Goal: Task Accomplishment & Management: Use online tool/utility

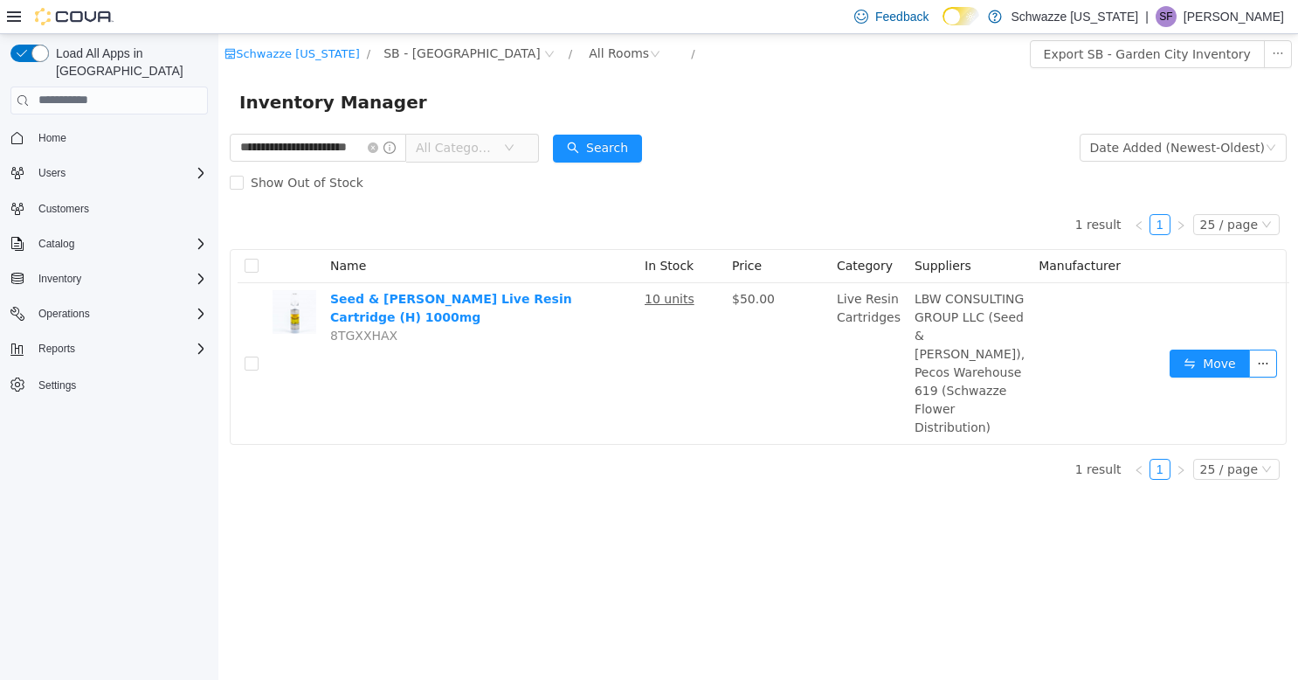
scroll to position [0, 17]
click at [390, 148] on icon "icon: close-circle" at bounding box center [392, 147] width 10 height 10
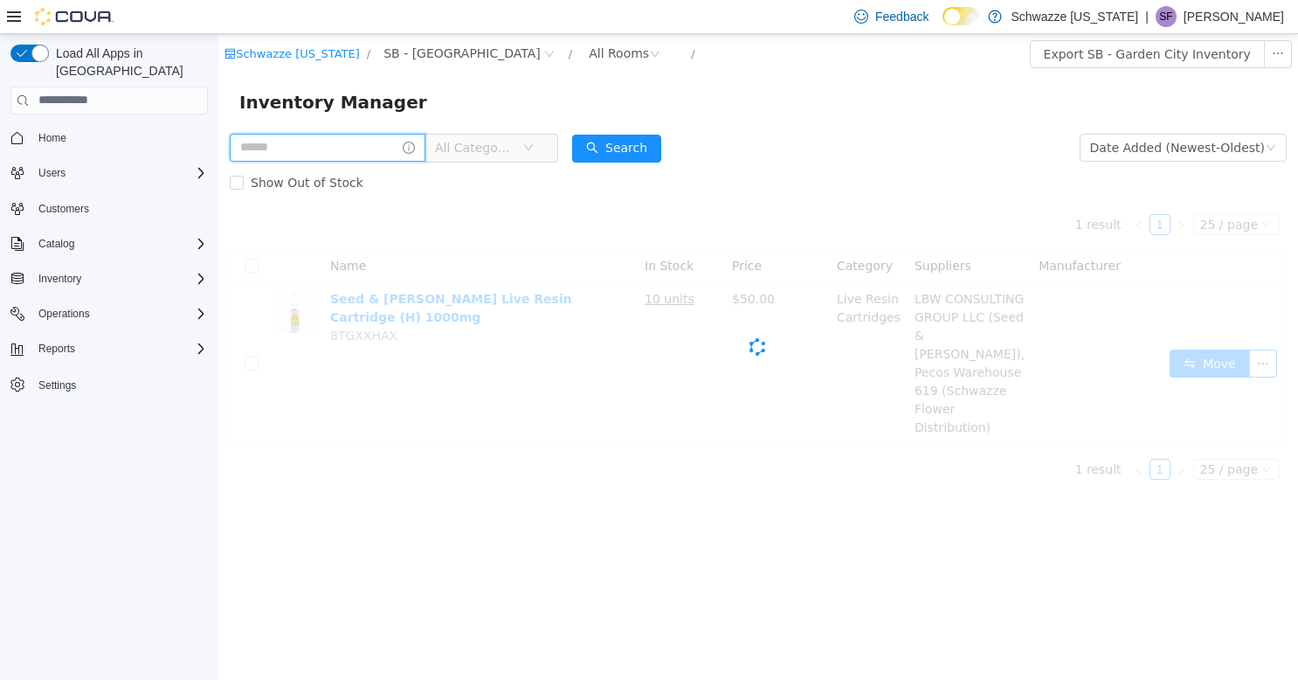
click at [363, 142] on input "text" at bounding box center [328, 147] width 196 height 28
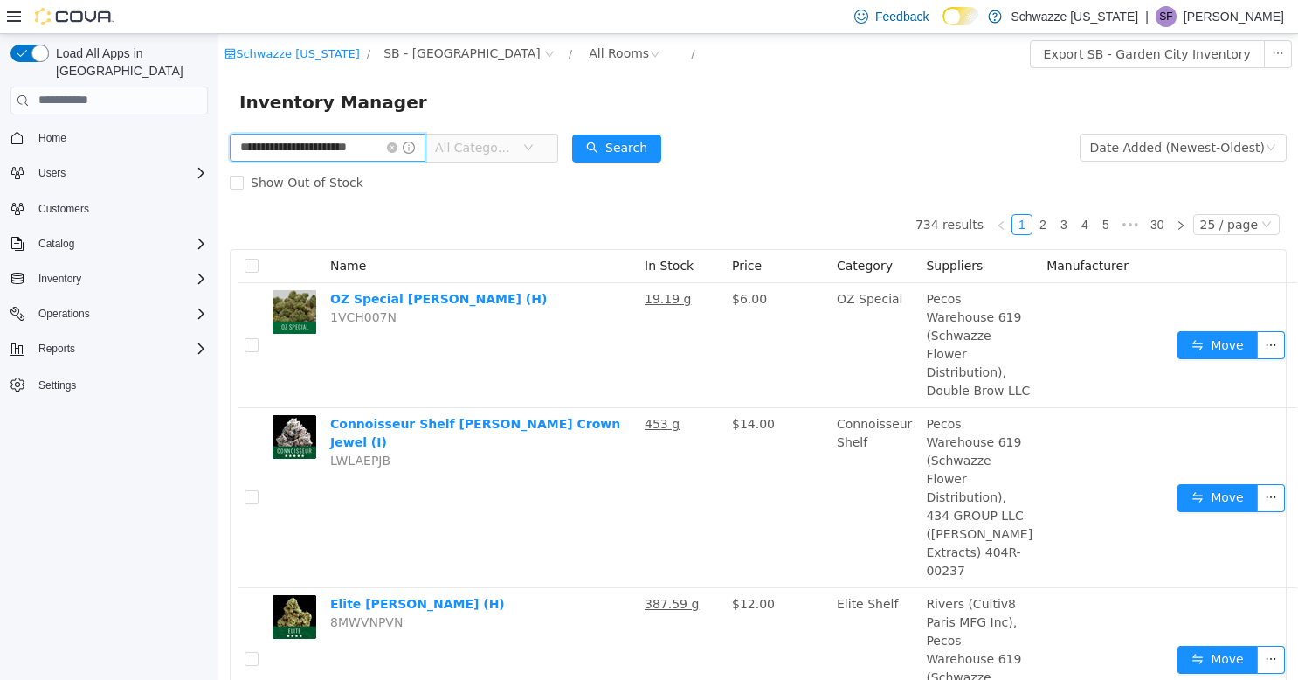
type input "**********"
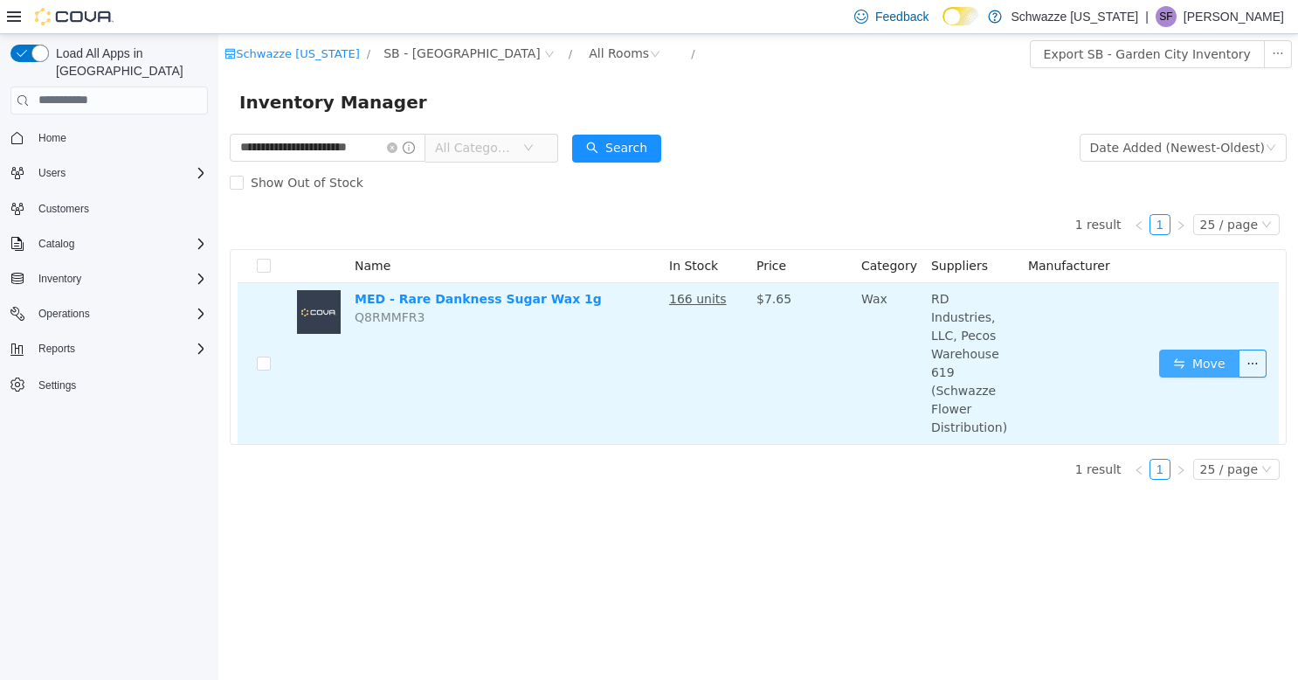
click at [1171, 349] on button "Move" at bounding box center [1199, 363] width 80 height 28
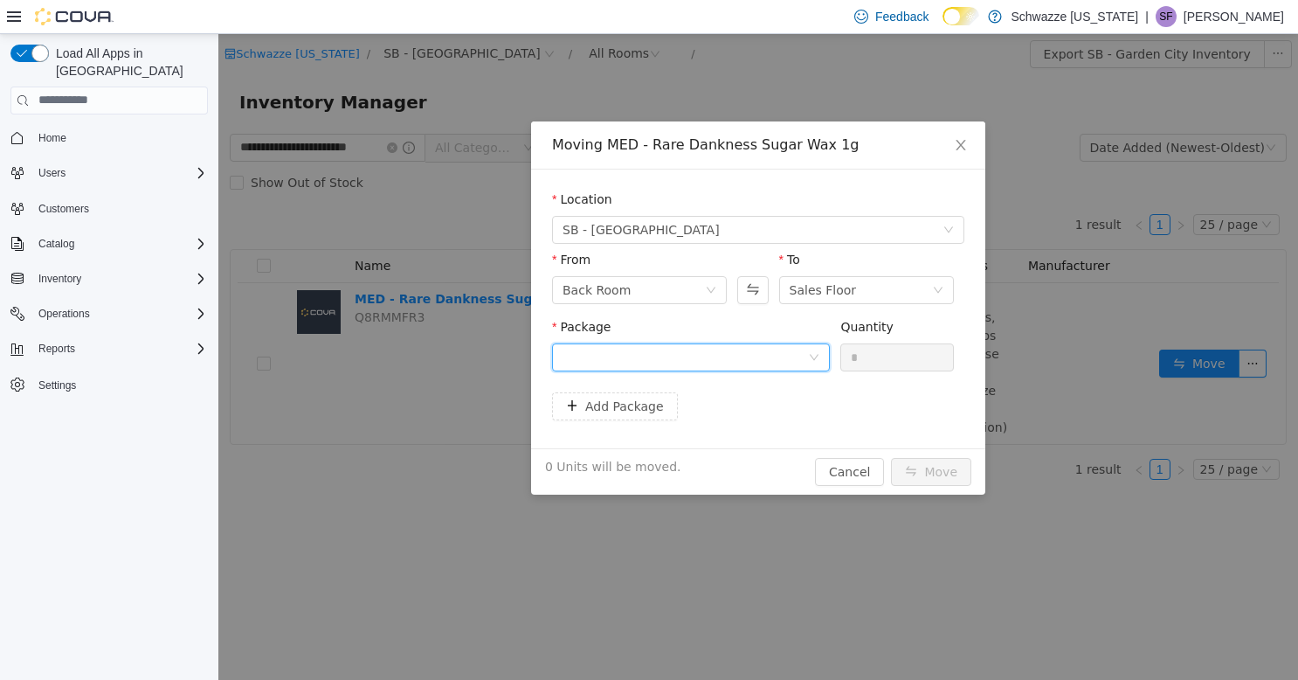
click at [722, 360] on div at bounding box center [685, 356] width 245 height 26
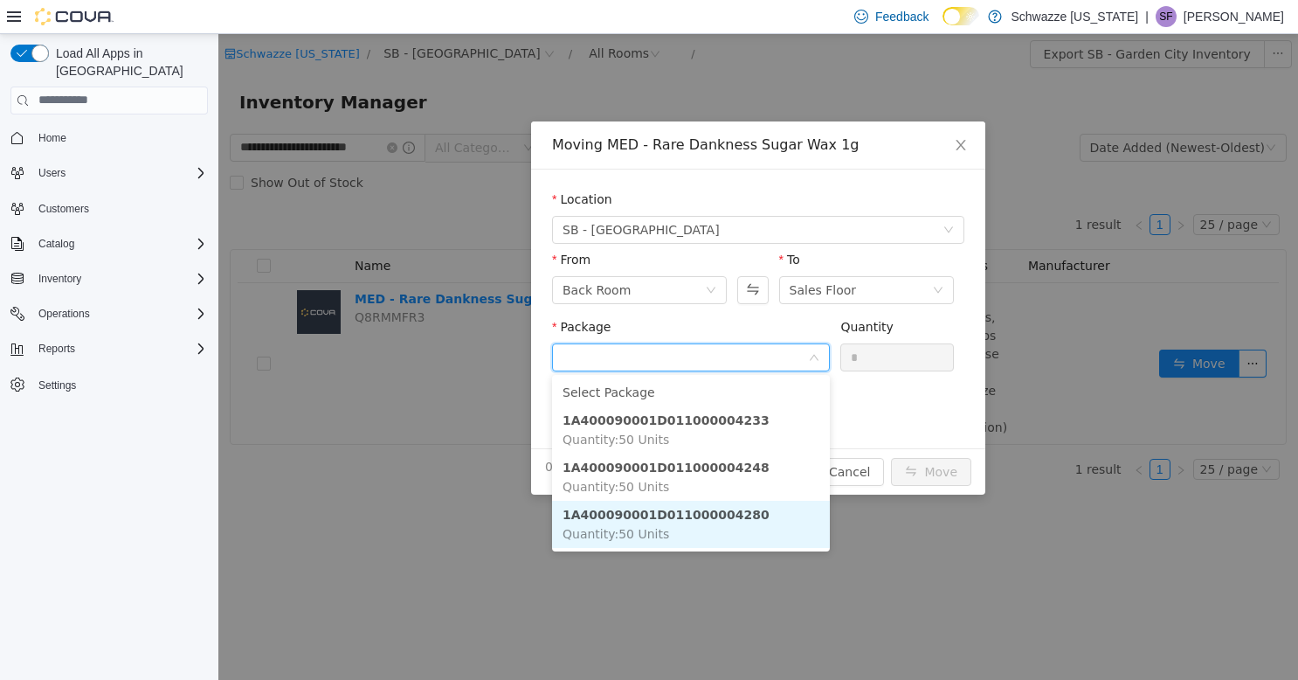
click at [743, 513] on li "1A400090001D011000004280 Quantity : 50 Units" at bounding box center [691, 523] width 278 height 47
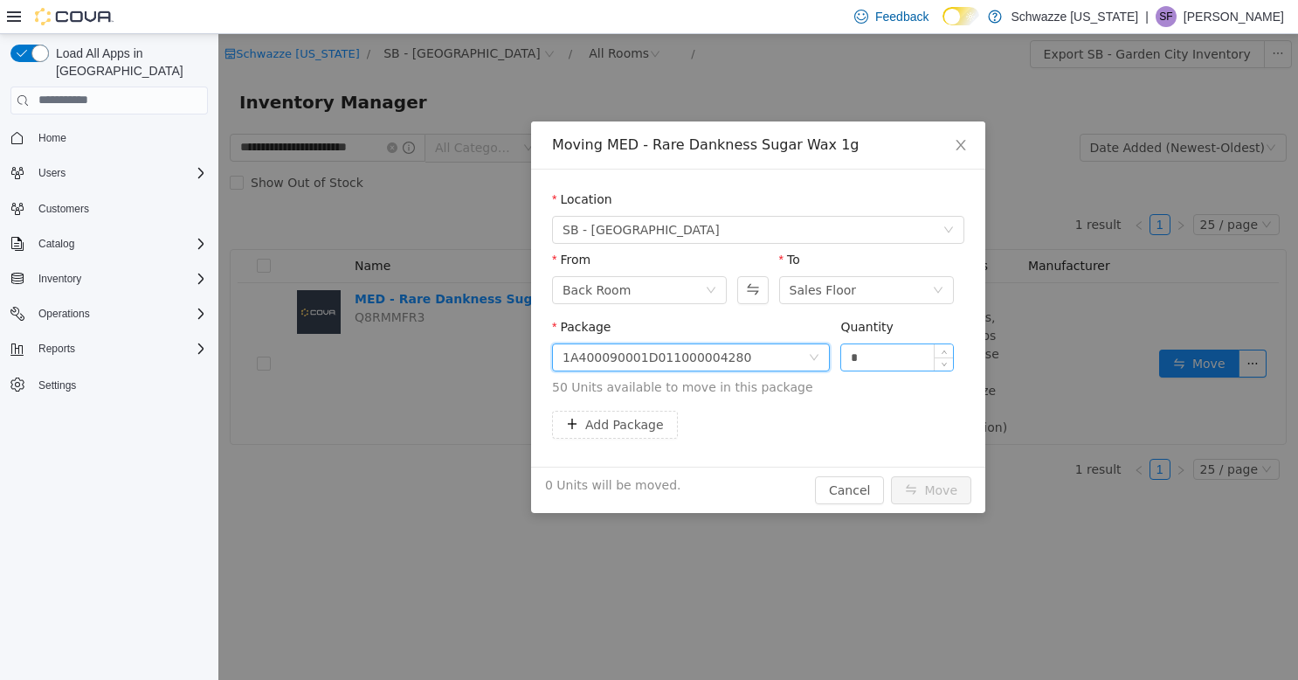
click at [879, 363] on input "*" at bounding box center [897, 356] width 112 height 26
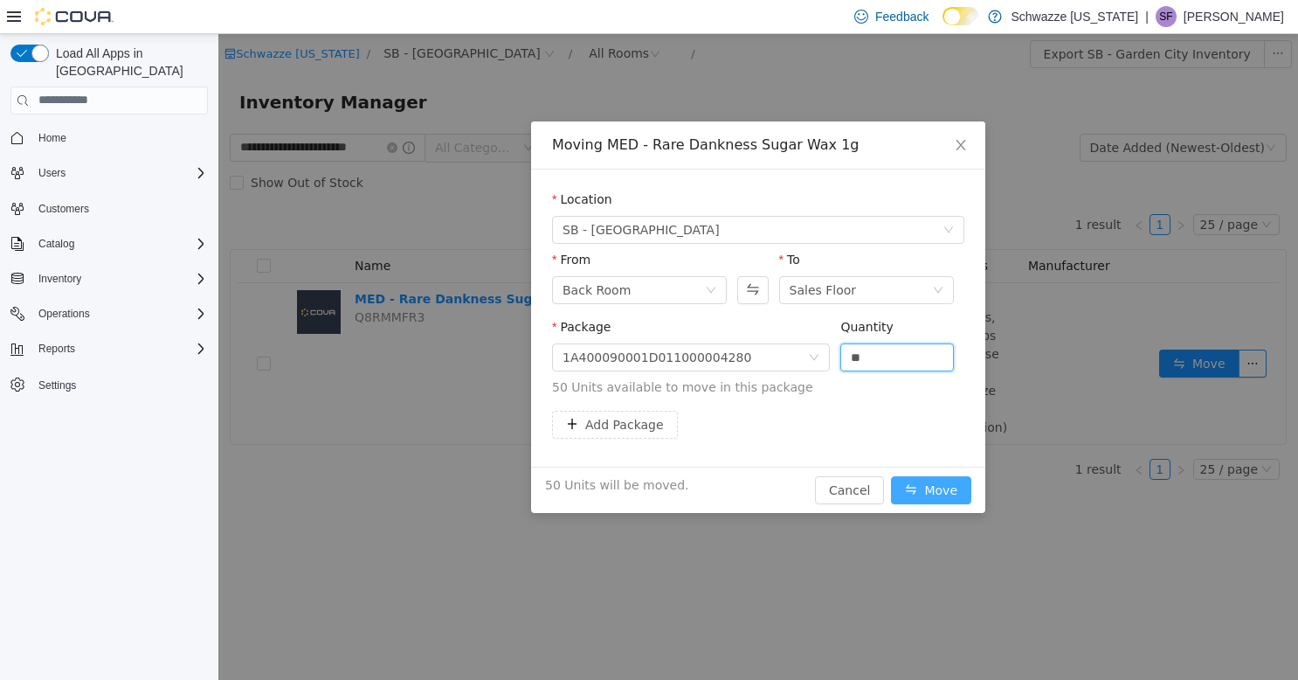
type input "**"
click at [935, 480] on button "Move" at bounding box center [931, 489] width 80 height 28
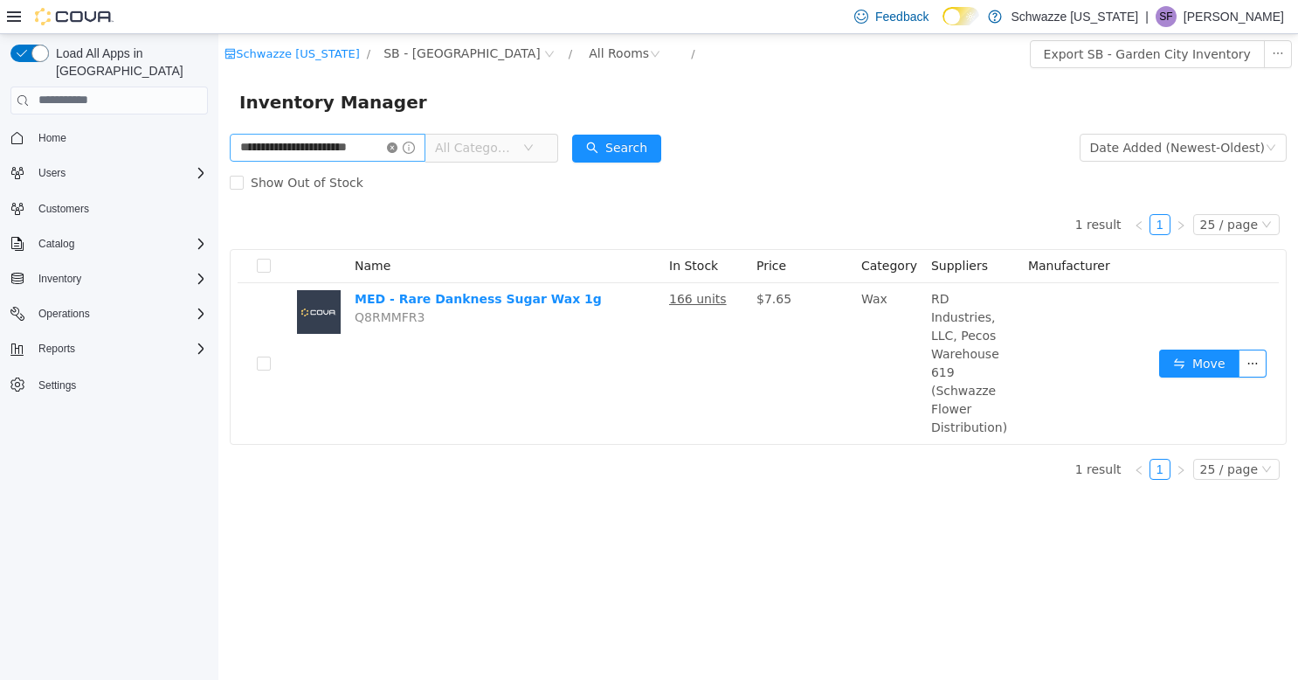
click at [397, 148] on icon "icon: close-circle" at bounding box center [392, 147] width 10 height 10
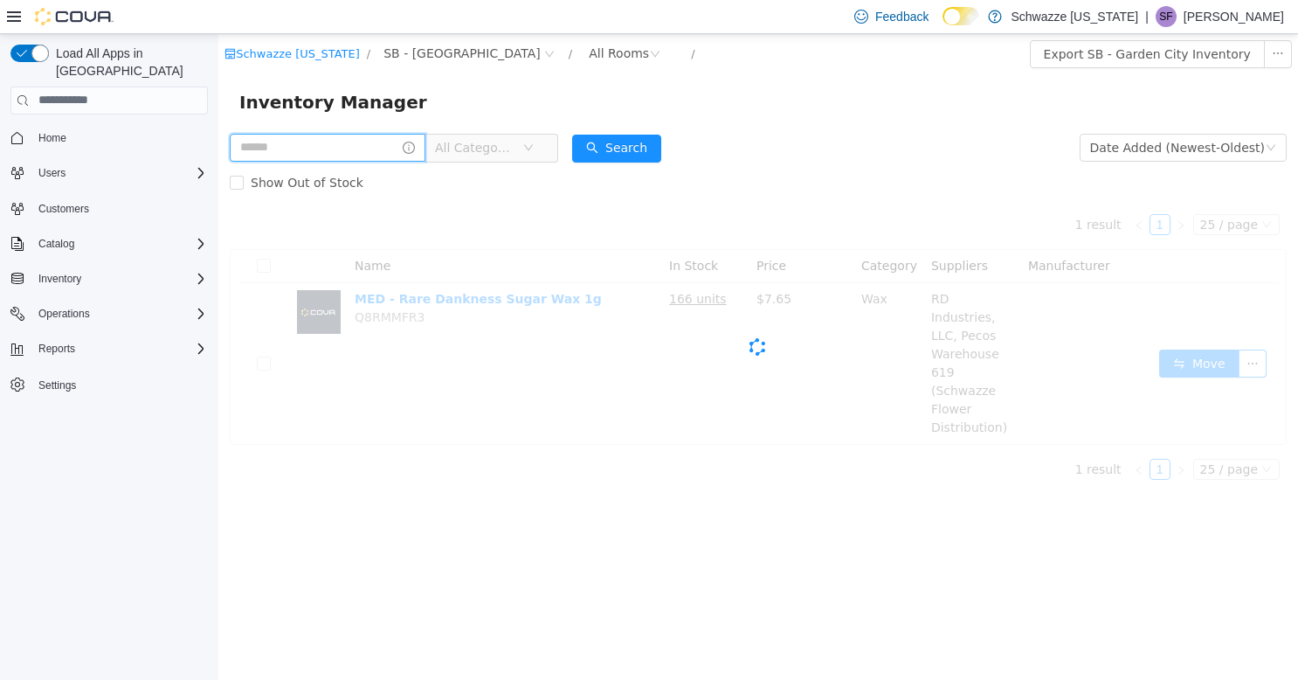
click at [365, 152] on input "text" at bounding box center [328, 147] width 196 height 28
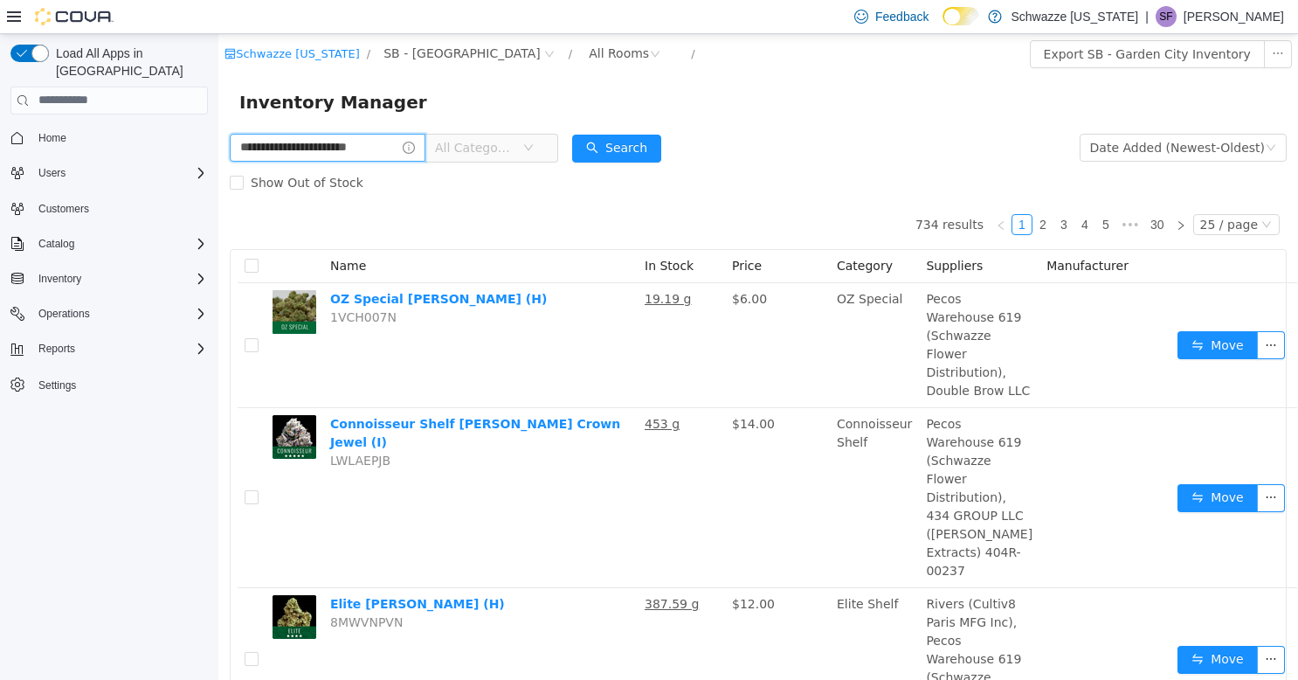
type input "**********"
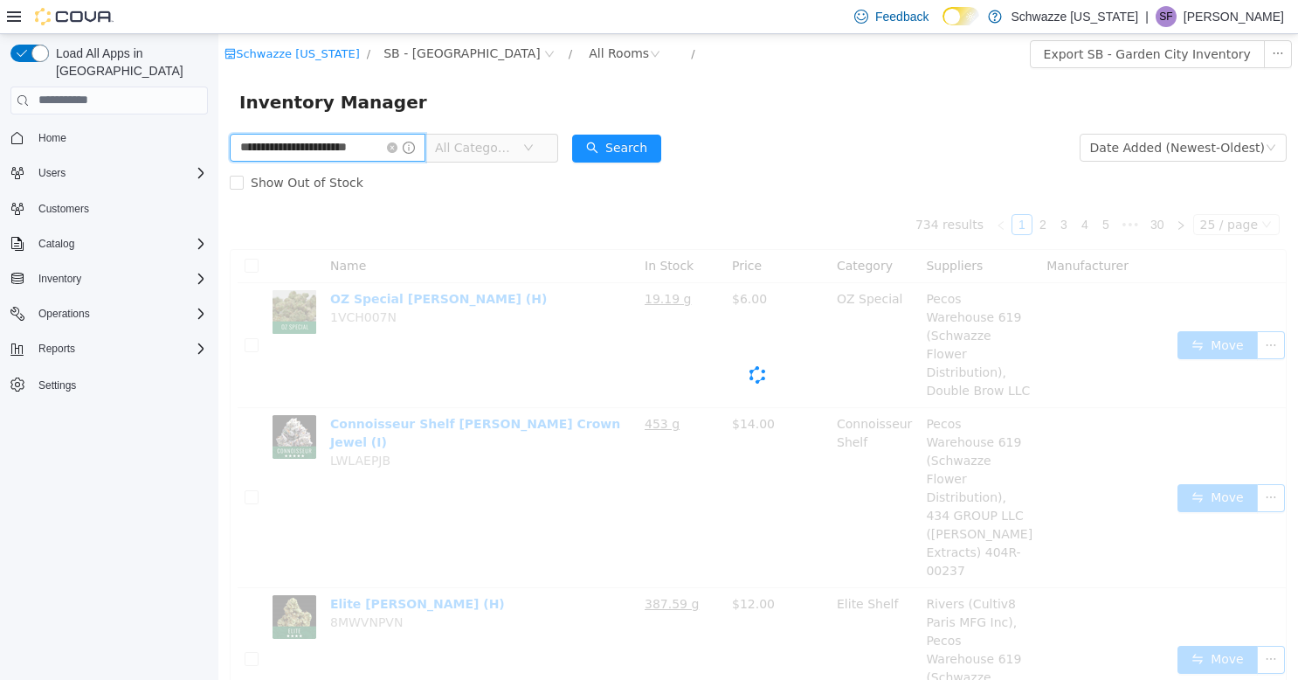
scroll to position [0, 17]
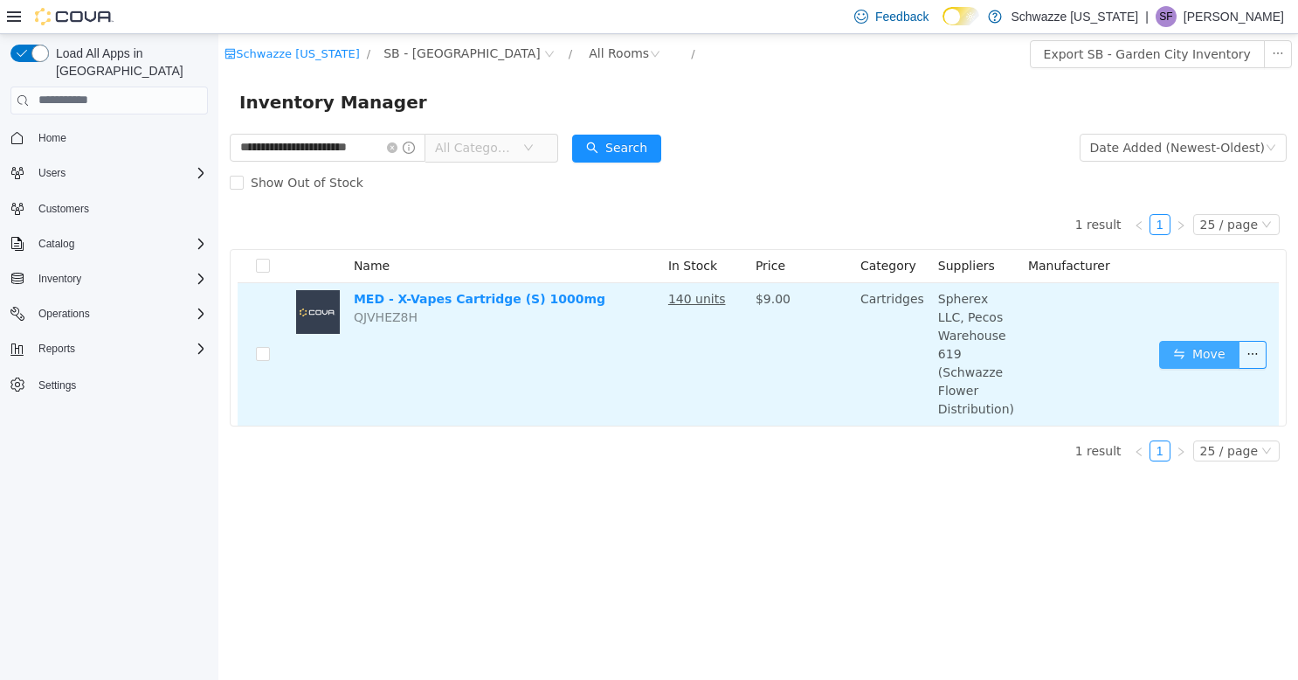
click at [1226, 343] on button "Move" at bounding box center [1199, 354] width 80 height 28
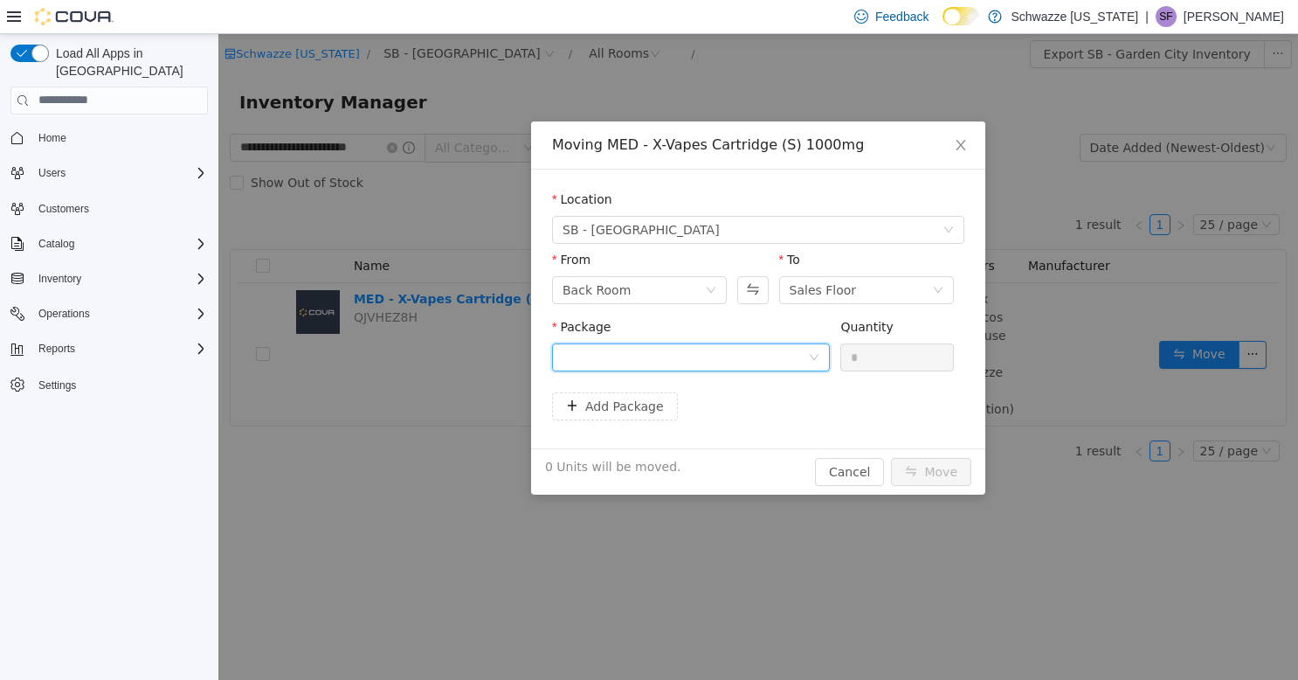
click at [701, 363] on div at bounding box center [685, 356] width 245 height 26
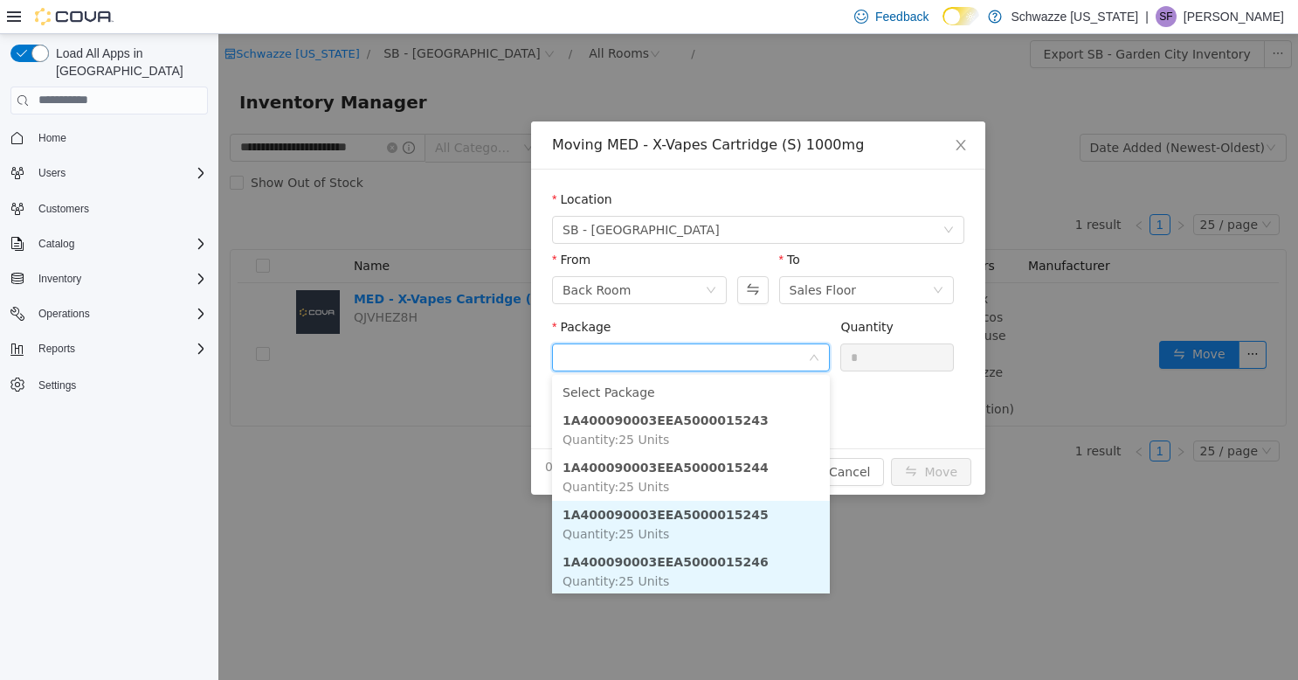
scroll to position [2, 0]
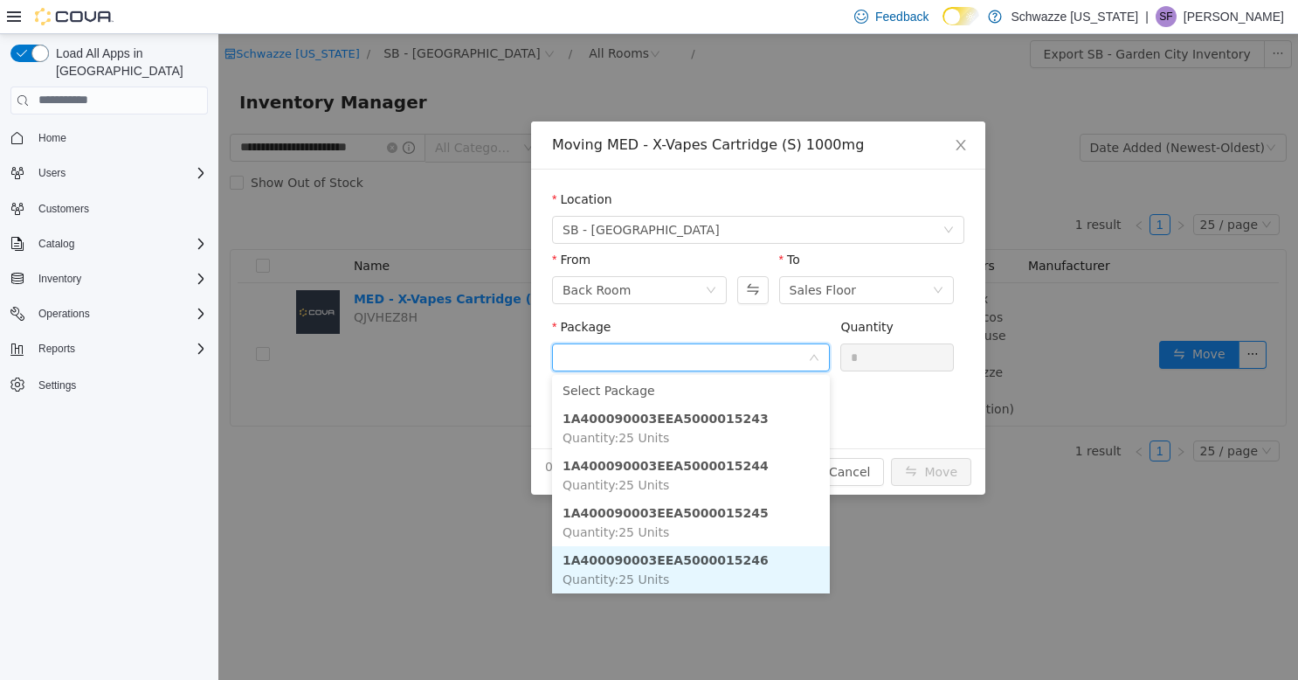
click at [746, 555] on li "1A400090003EEA5000015246 Quantity : 25 Units" at bounding box center [691, 568] width 278 height 47
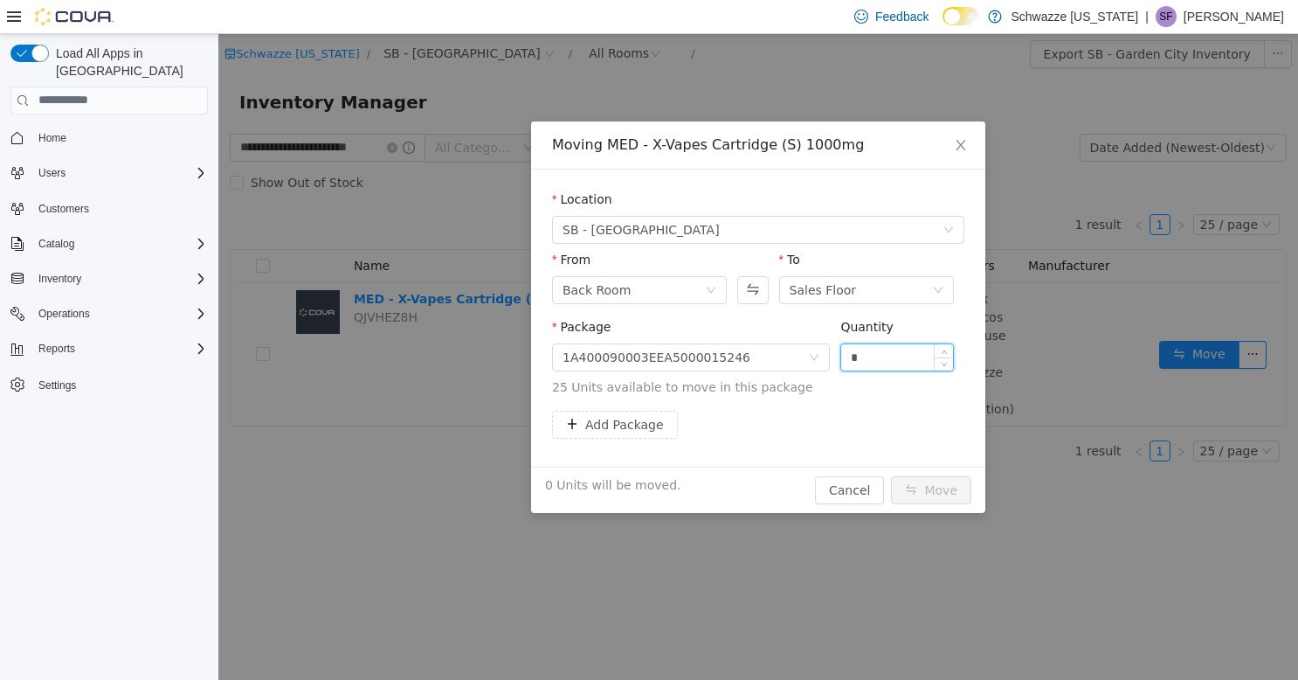
click at [885, 357] on input "*" at bounding box center [897, 356] width 112 height 26
type input "**"
click at [947, 484] on button "Move" at bounding box center [931, 489] width 80 height 28
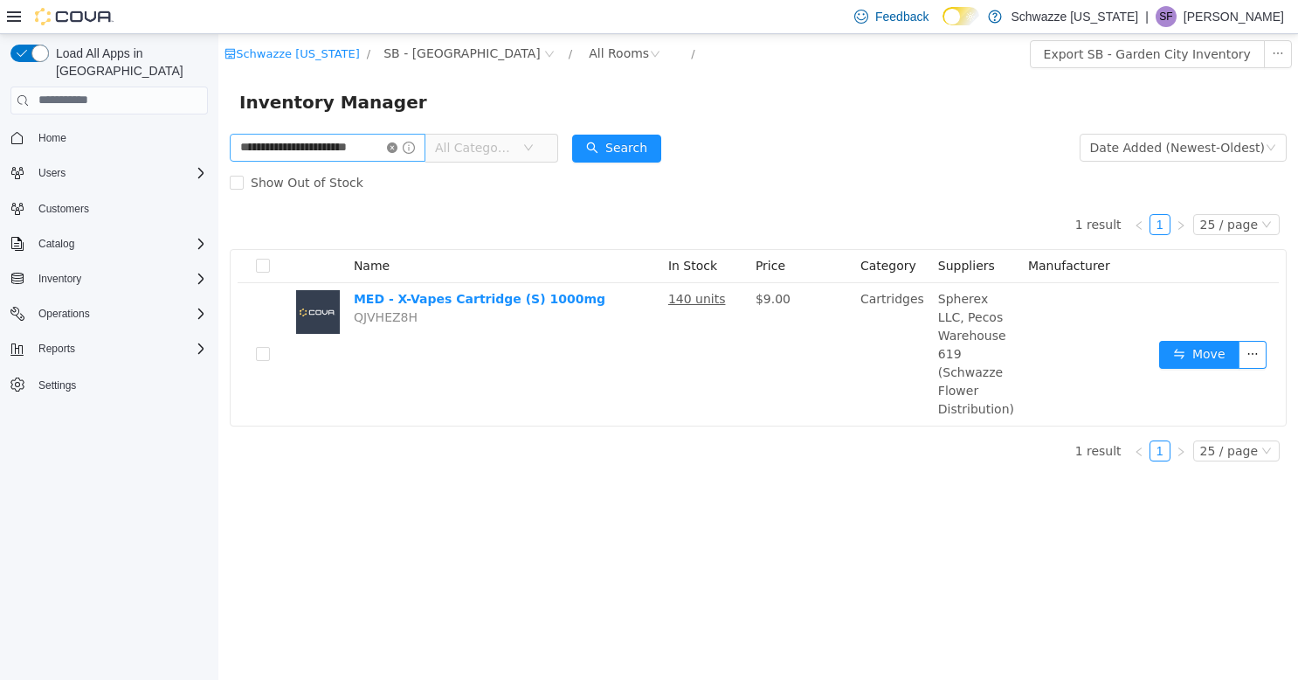
click at [390, 151] on icon "icon: close-circle" at bounding box center [392, 147] width 10 height 10
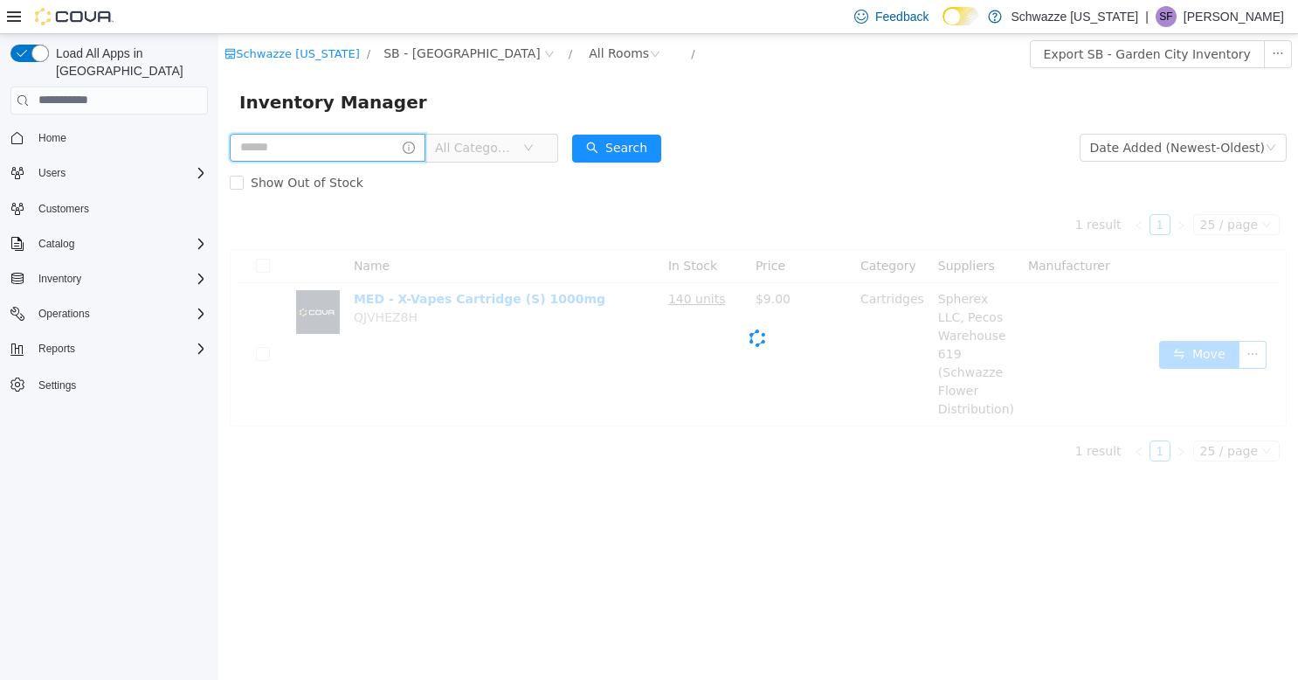
click at [355, 148] on input "text" at bounding box center [328, 147] width 196 height 28
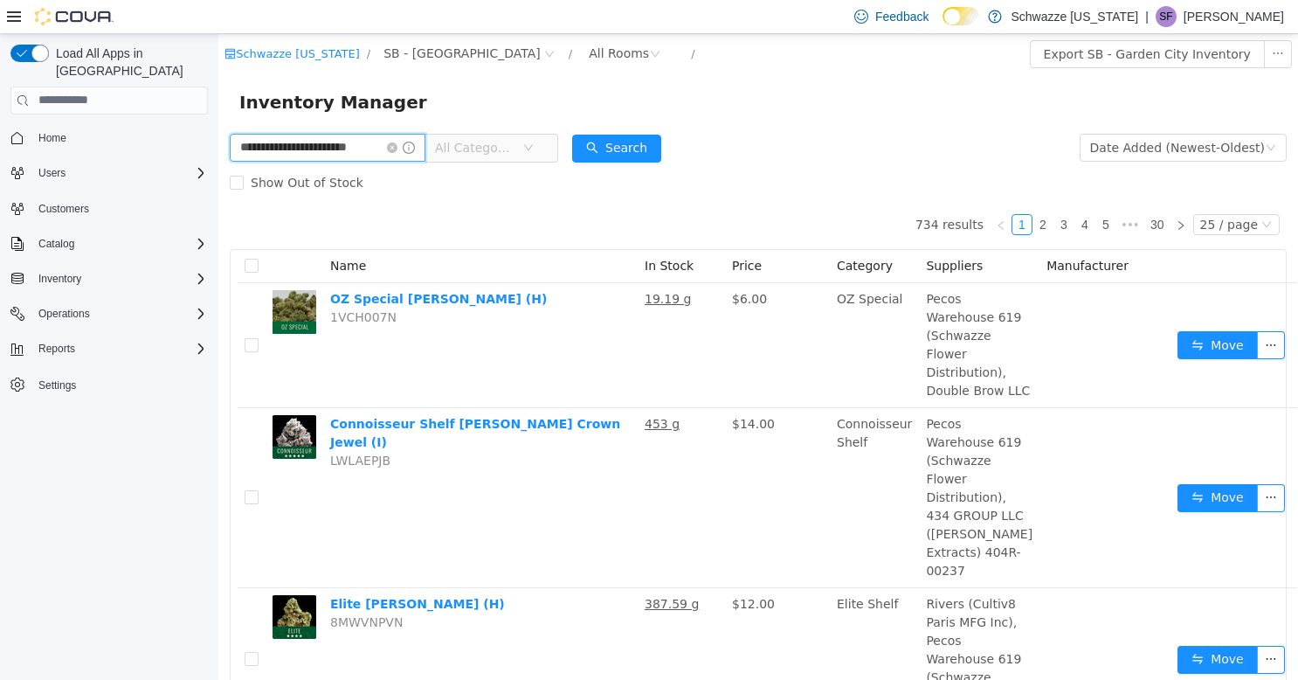
type input "**********"
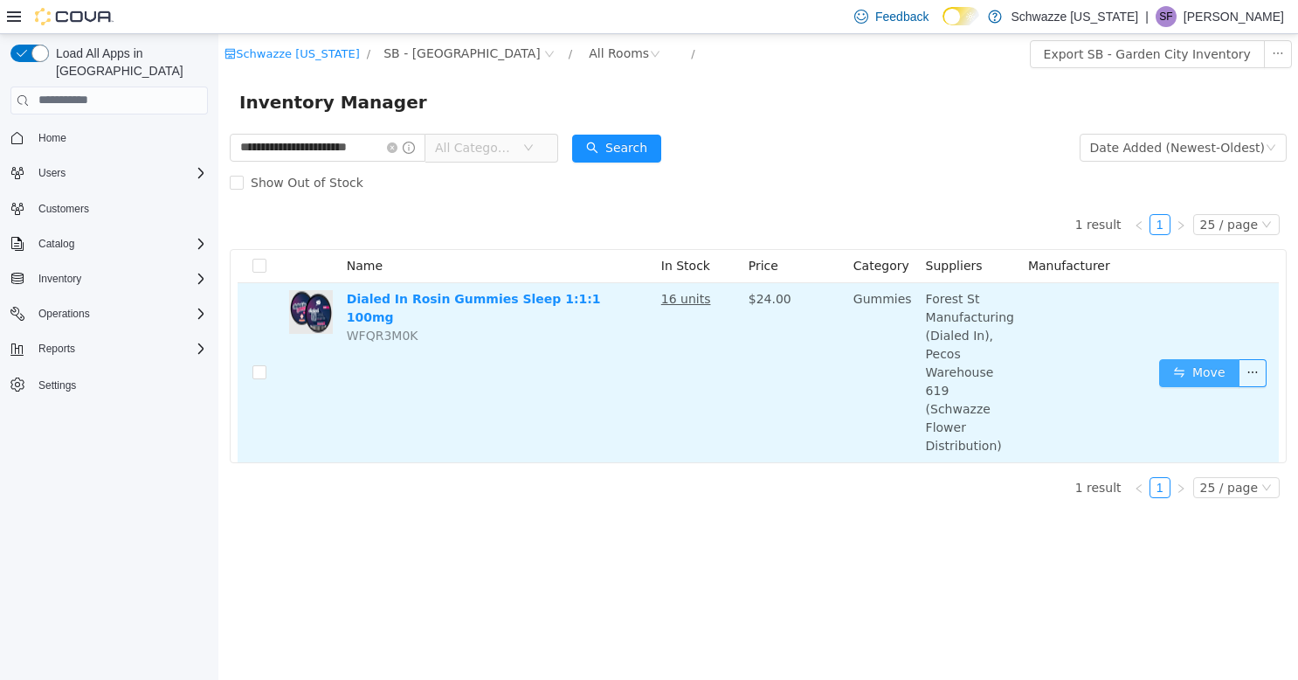
click at [1187, 359] on button "Move" at bounding box center [1199, 372] width 80 height 28
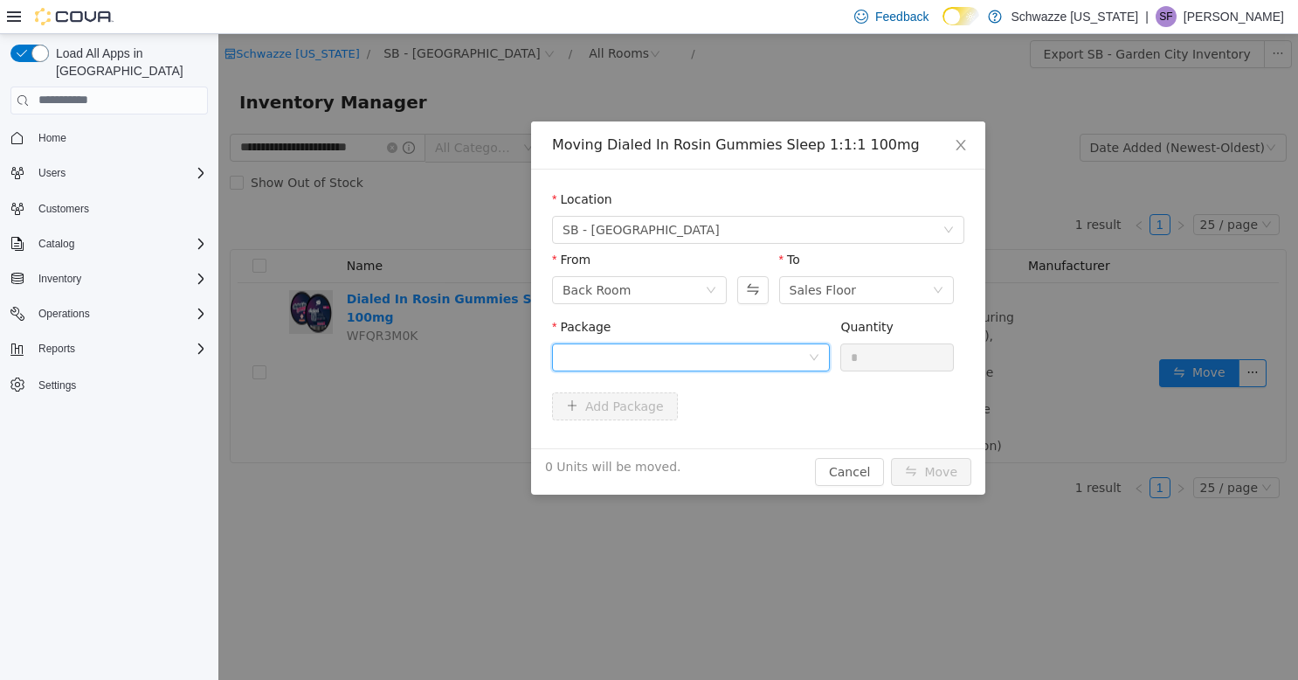
click at [790, 354] on div at bounding box center [685, 356] width 245 height 26
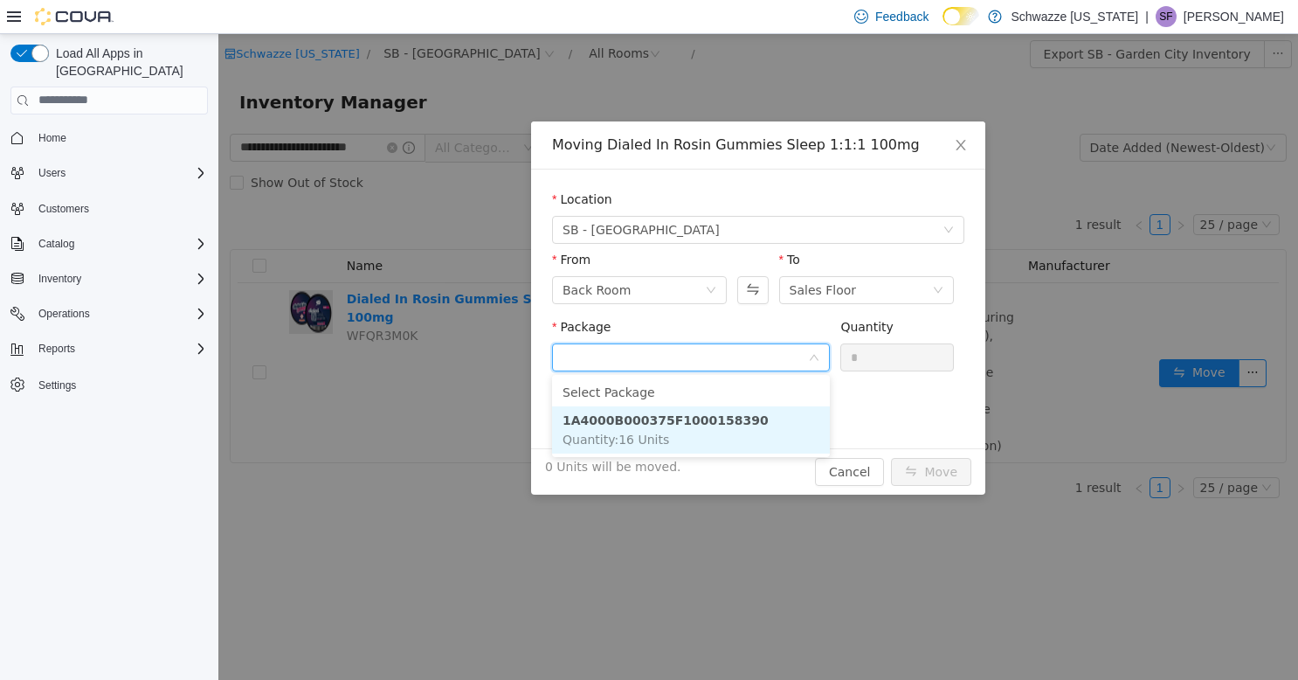
click at [743, 424] on li "1A4000B000375F1000158390 Quantity : 16 Units" at bounding box center [691, 428] width 278 height 47
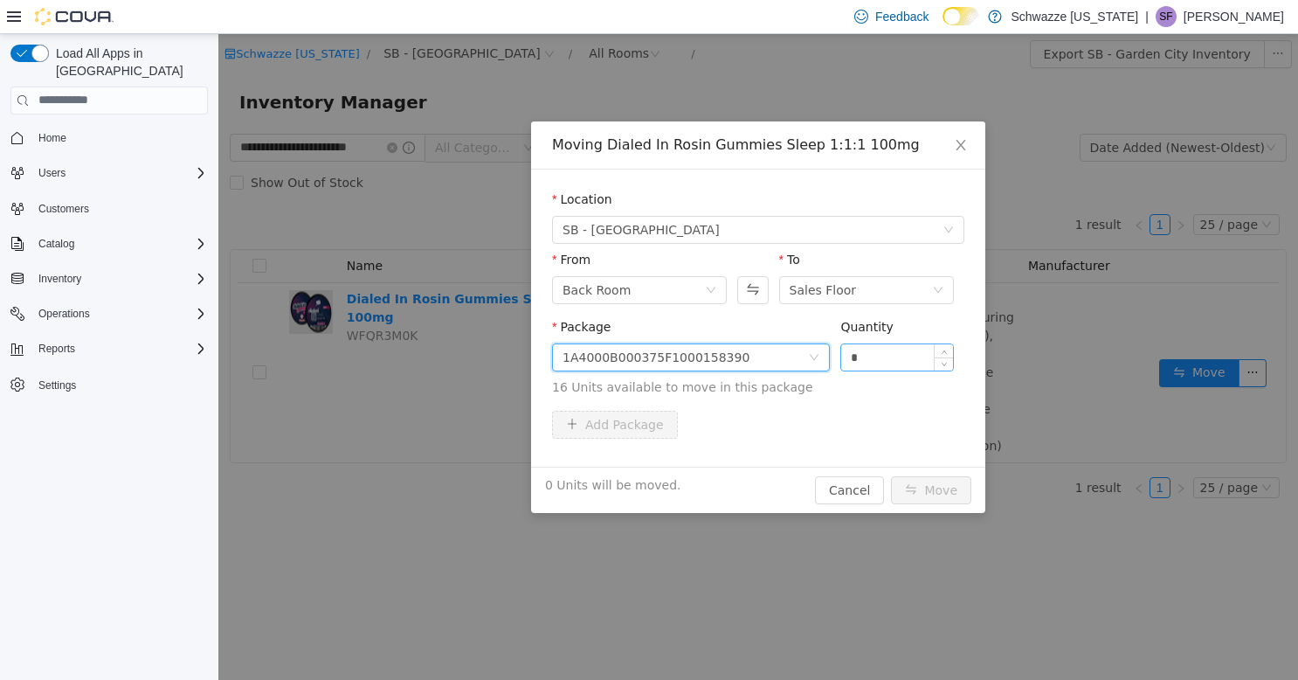
click at [868, 361] on input "*" at bounding box center [897, 356] width 112 height 26
type input "*"
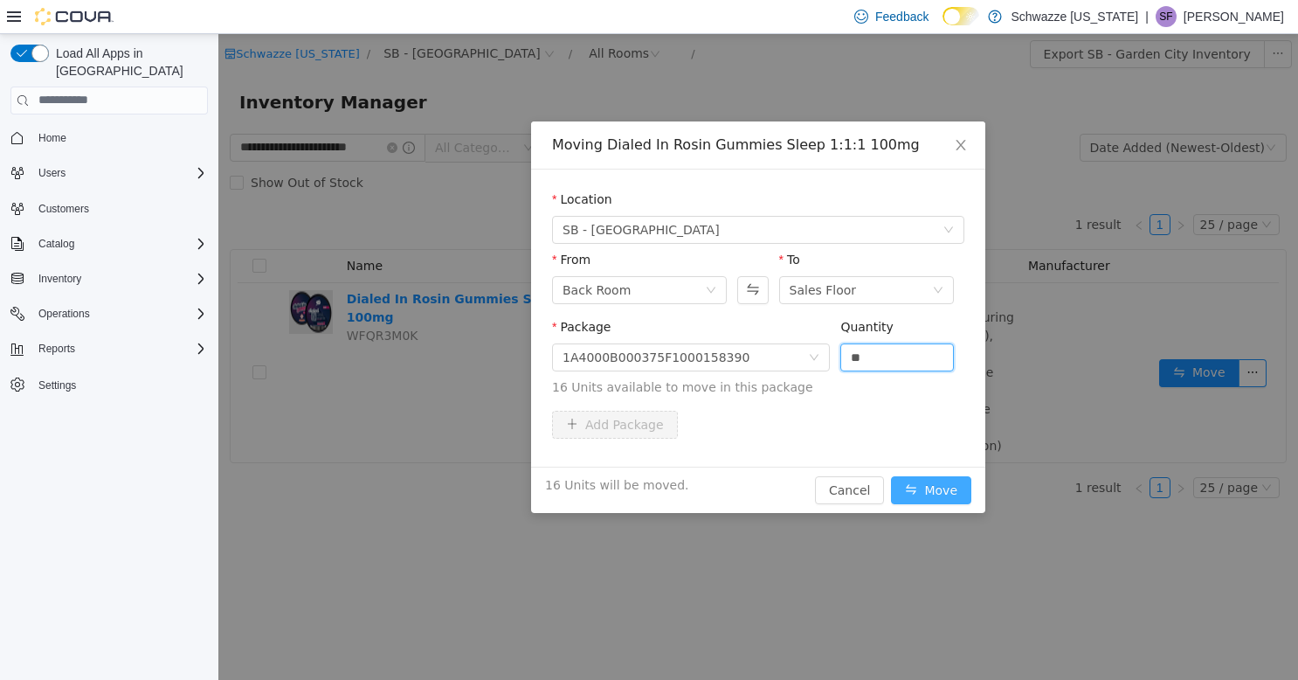
type input "**"
click at [942, 486] on button "Move" at bounding box center [931, 489] width 80 height 28
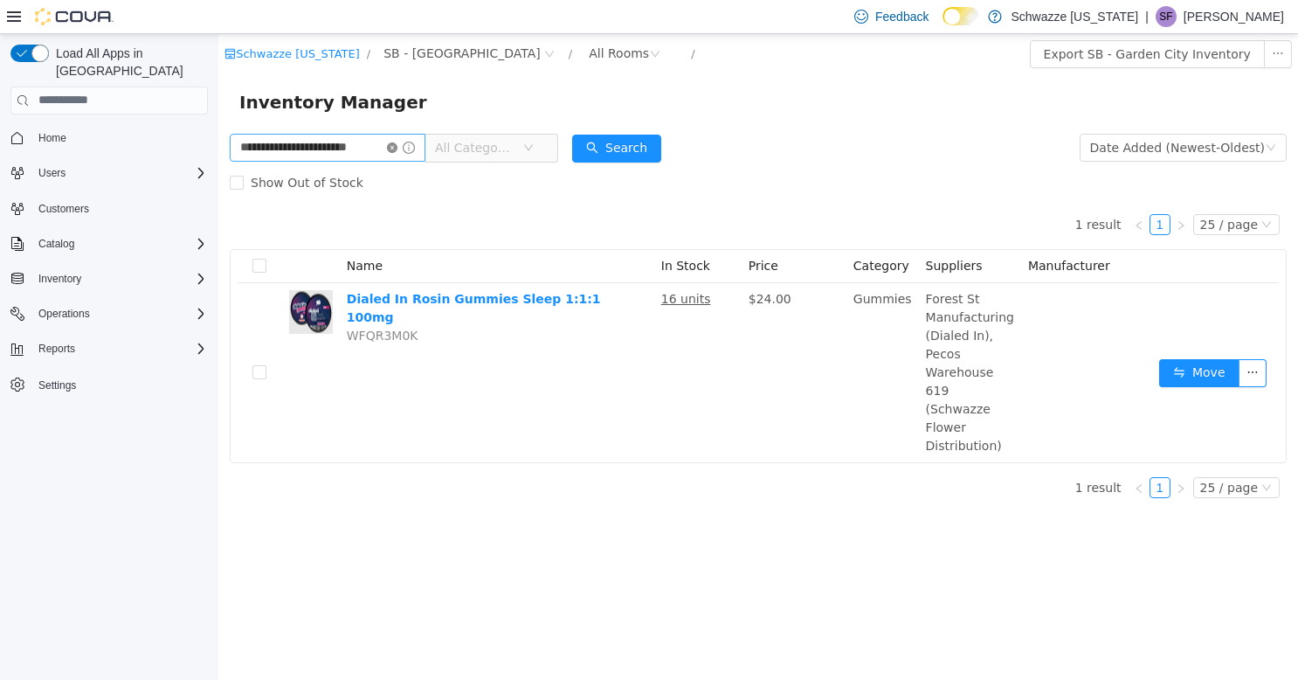
click at [396, 144] on icon "icon: close-circle" at bounding box center [392, 147] width 10 height 10
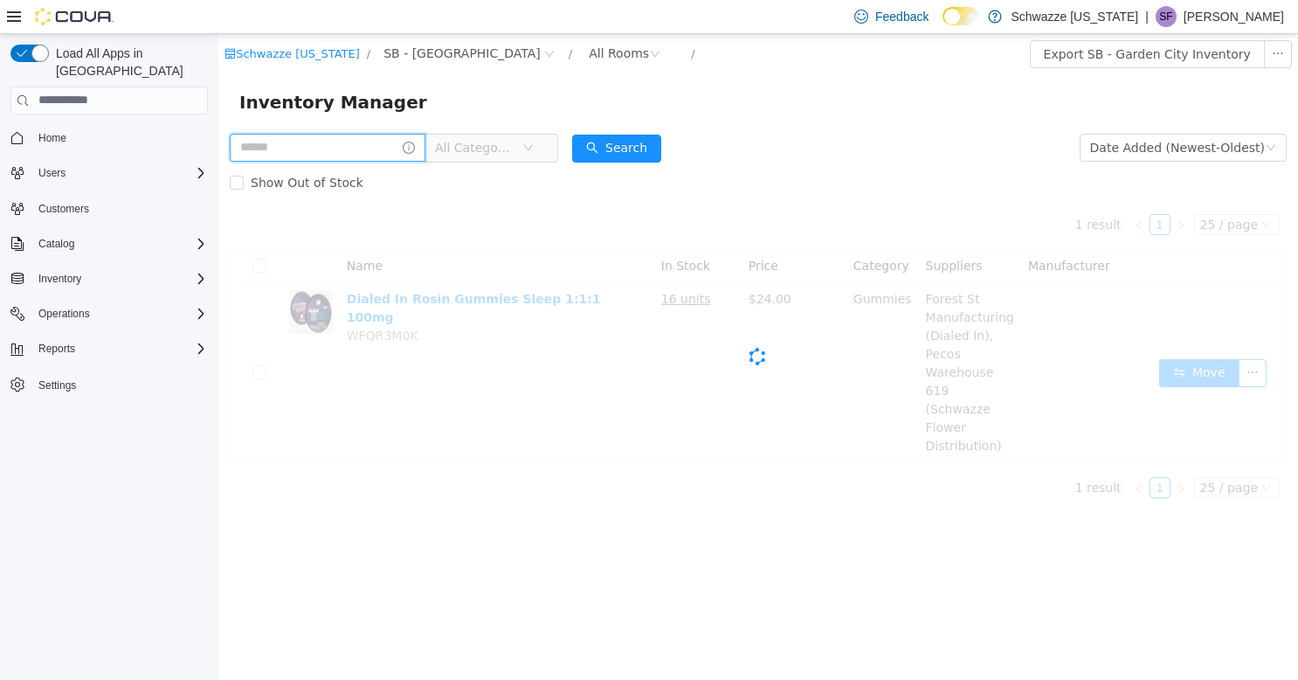
click at [379, 147] on input "text" at bounding box center [328, 147] width 196 height 28
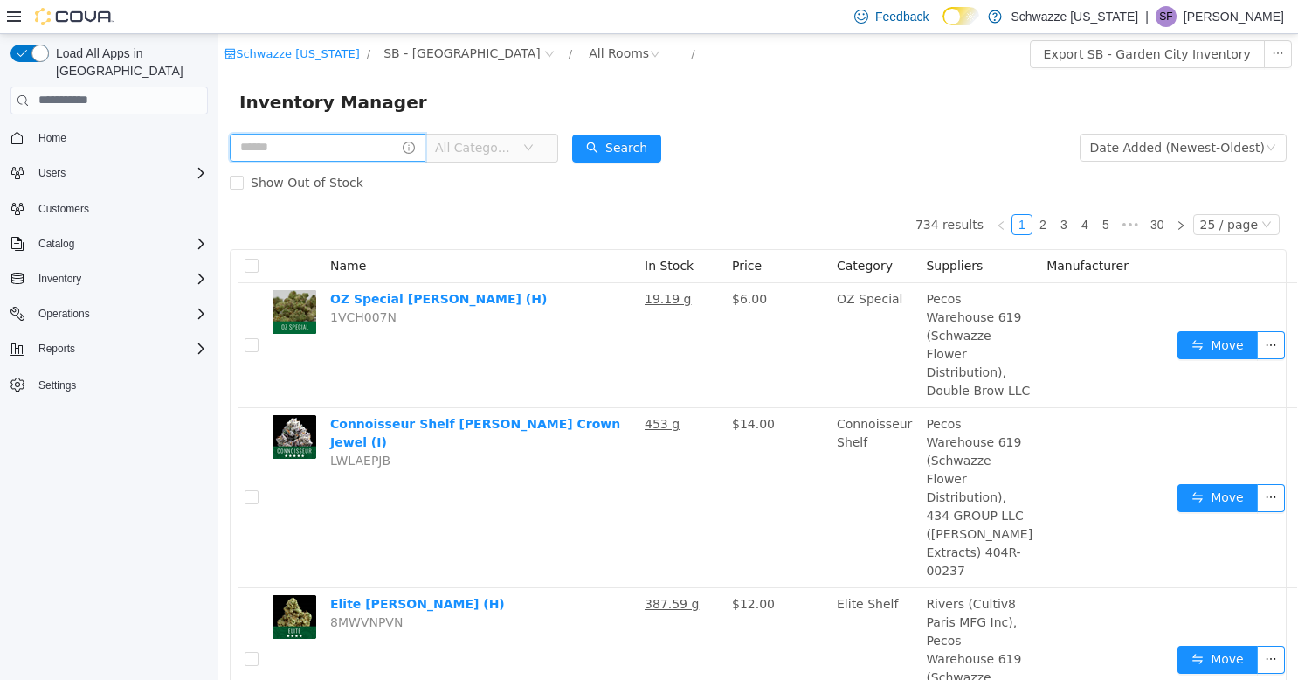
click at [347, 137] on input "text" at bounding box center [328, 147] width 196 height 28
type input "**********"
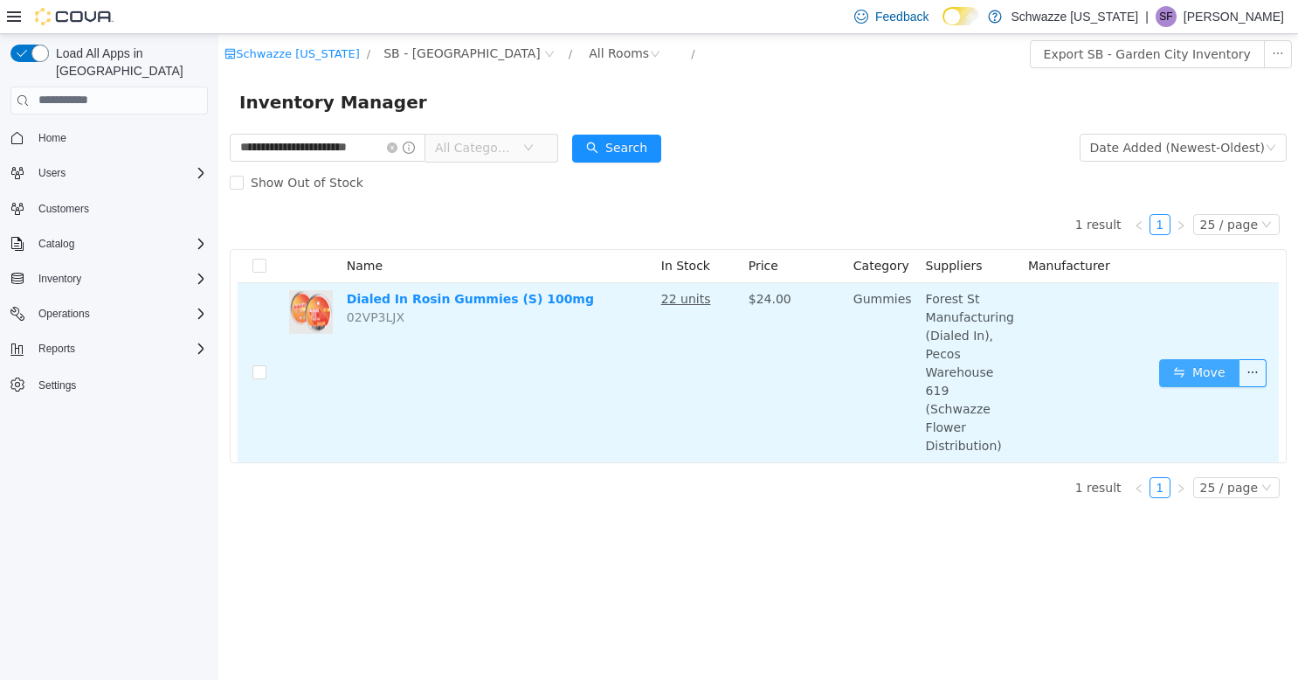
click at [1199, 358] on button "Move" at bounding box center [1199, 372] width 80 height 28
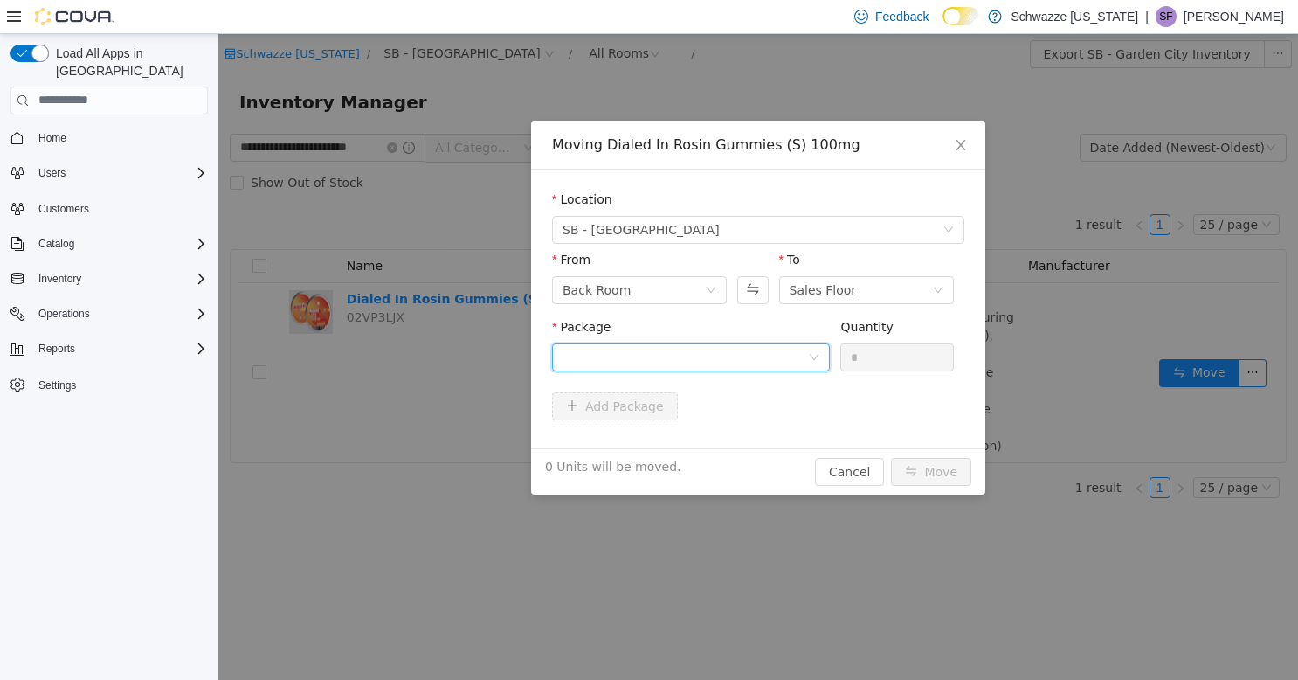
click at [797, 363] on div at bounding box center [685, 356] width 245 height 26
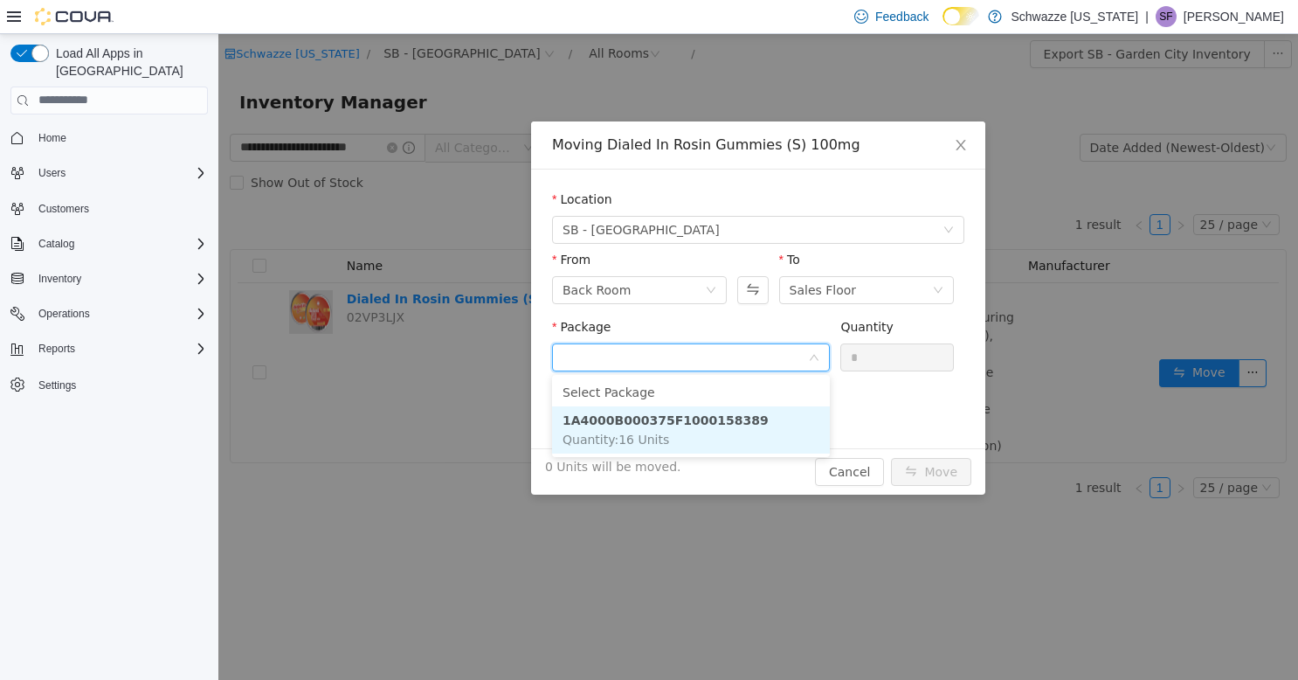
click at [749, 434] on li "1A4000B000375F1000158389 Quantity : 16 Units" at bounding box center [691, 428] width 278 height 47
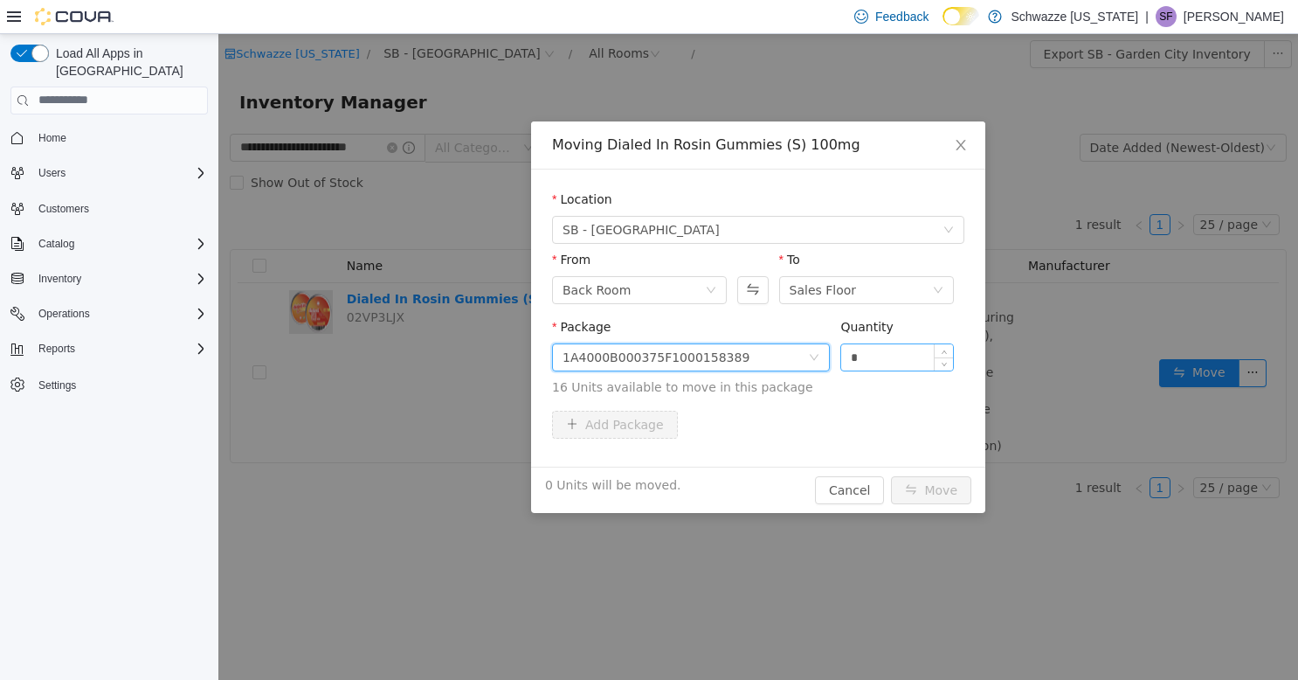
click at [910, 352] on input "*" at bounding box center [897, 356] width 112 height 26
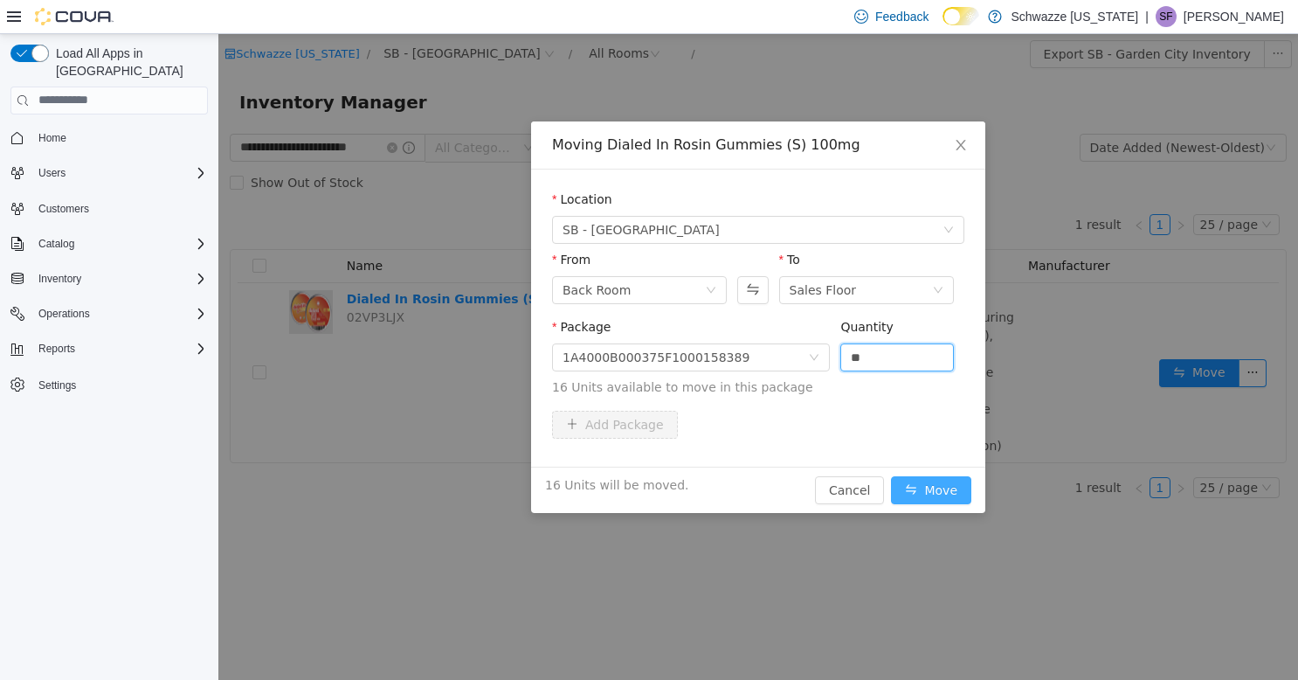
type input "**"
click at [930, 475] on button "Move" at bounding box center [931, 489] width 80 height 28
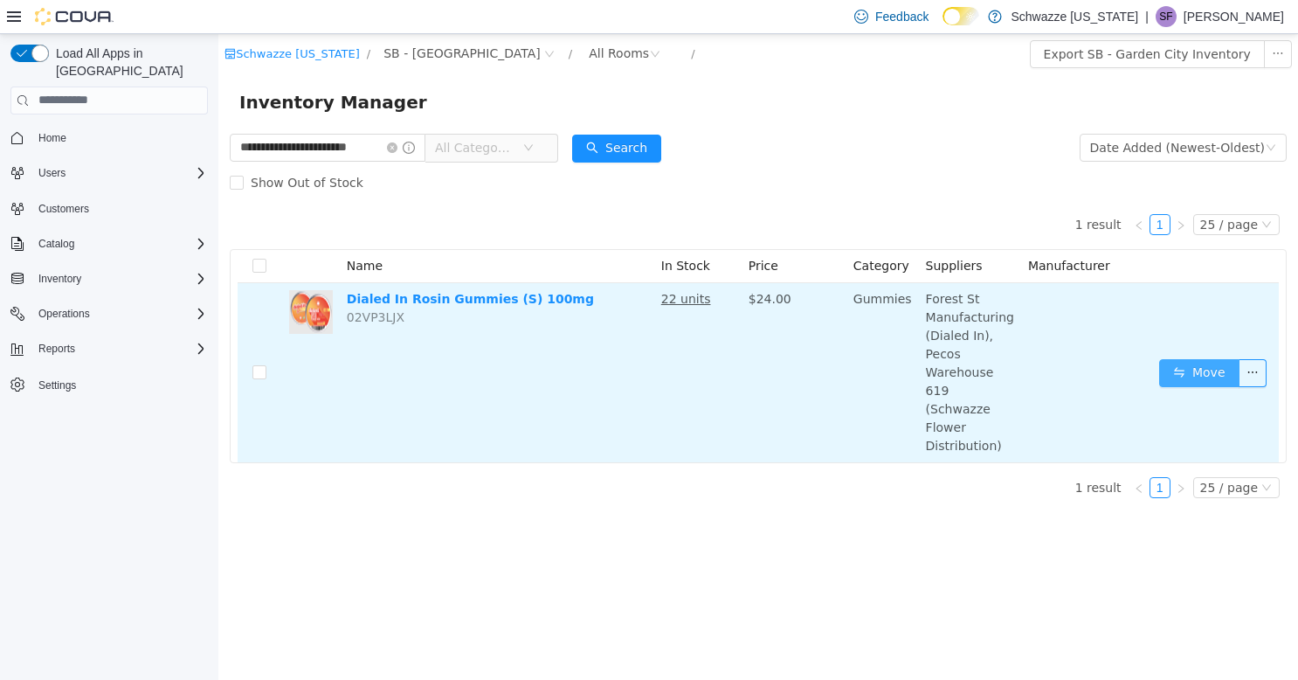
click at [1192, 360] on button "Move" at bounding box center [1199, 372] width 80 height 28
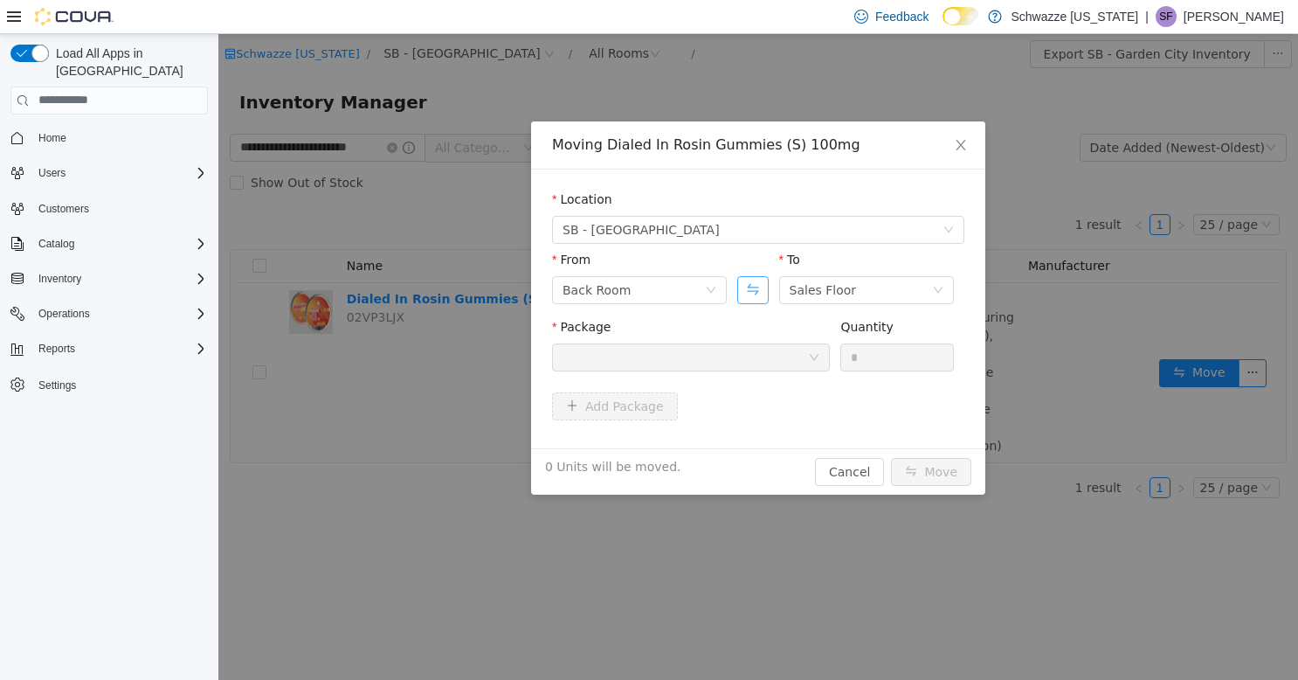
drag, startPoint x: 787, startPoint y: 361, endPoint x: 760, endPoint y: 289, distance: 76.6
click at [784, 355] on div at bounding box center [685, 356] width 245 height 26
click at [976, 150] on span "Close" at bounding box center [960, 145] width 49 height 49
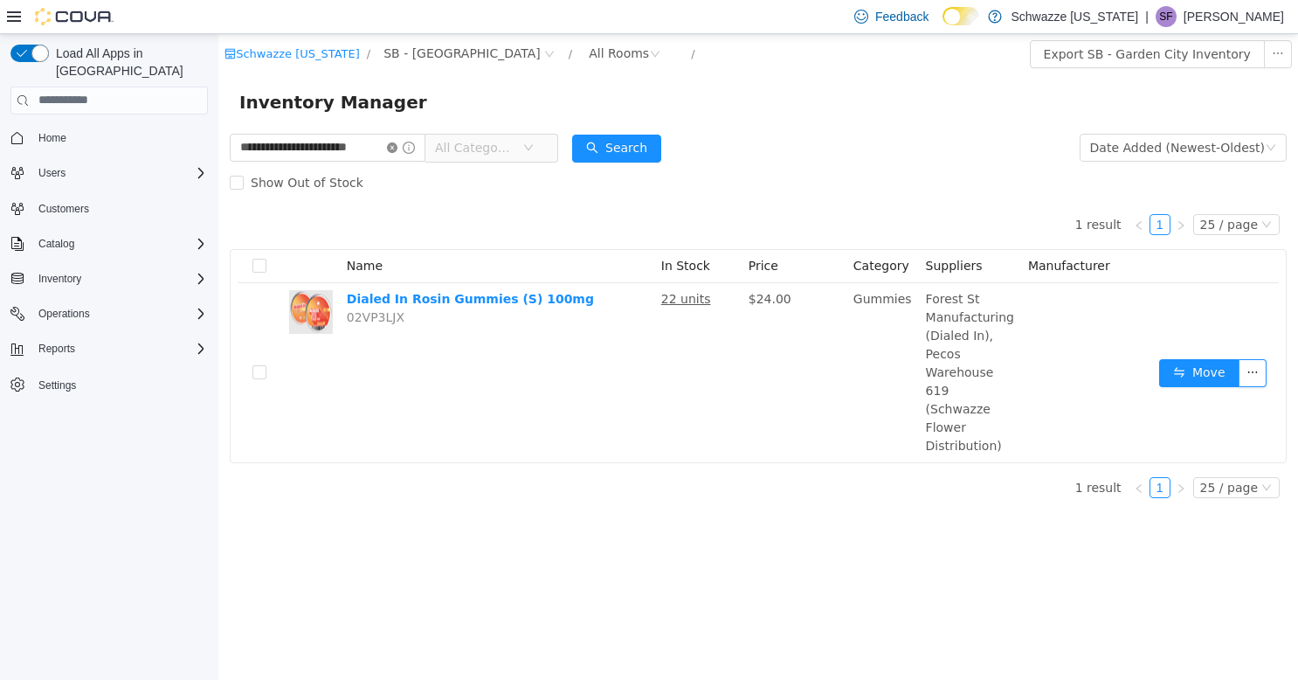
click at [395, 149] on icon "icon: close-circle" at bounding box center [392, 147] width 10 height 10
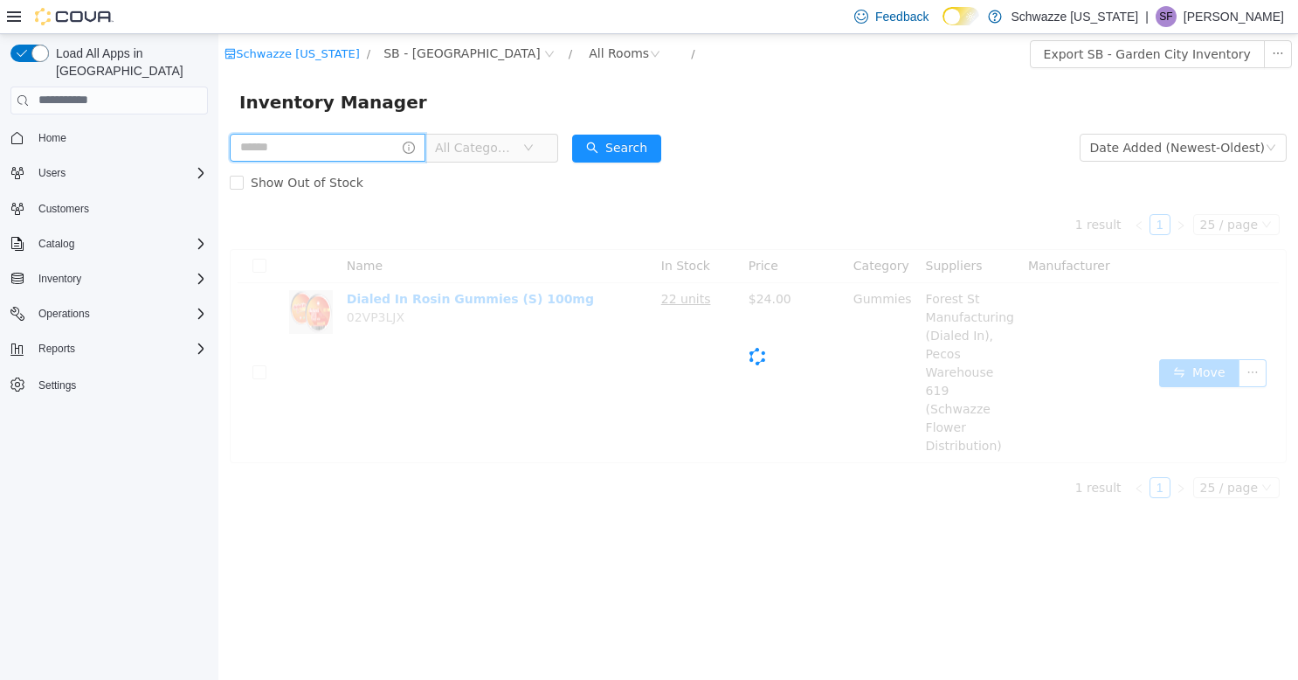
click at [348, 149] on input "text" at bounding box center [328, 147] width 196 height 28
